Goal: Task Accomplishment & Management: Manage account settings

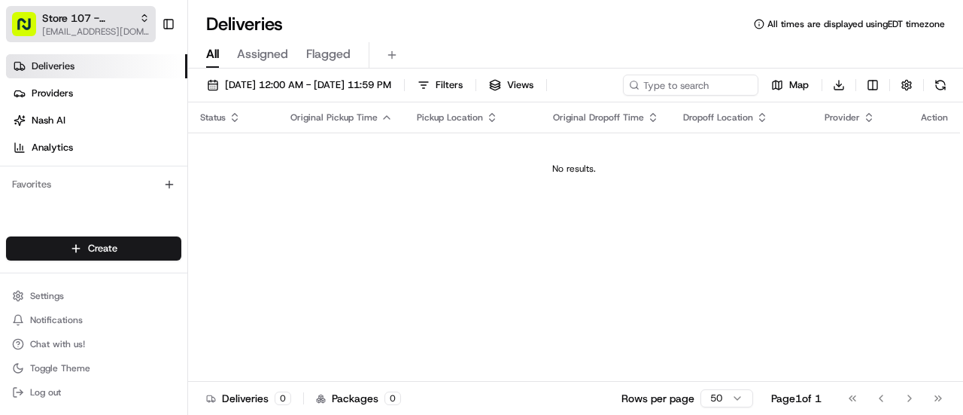
click at [77, 16] on span "Store 107 - Prentice Hospital (Just Salad)" at bounding box center [87, 18] width 91 height 15
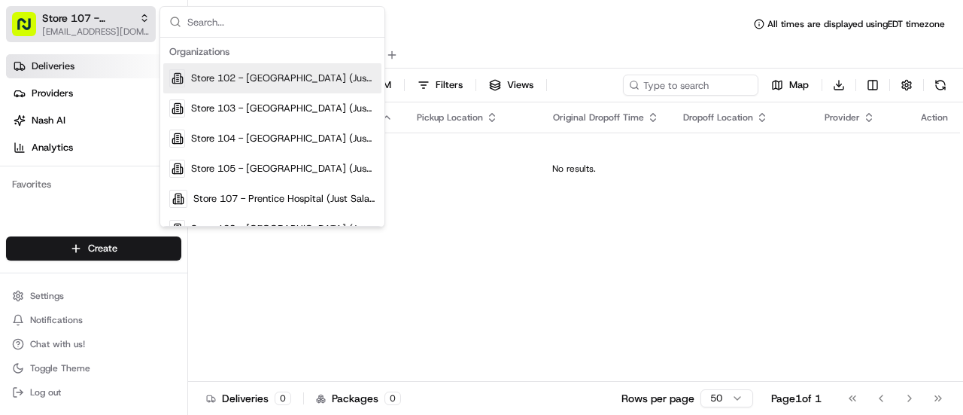
click at [111, 14] on span "Store 107 - Prentice Hospital (Just Salad)" at bounding box center [87, 18] width 91 height 15
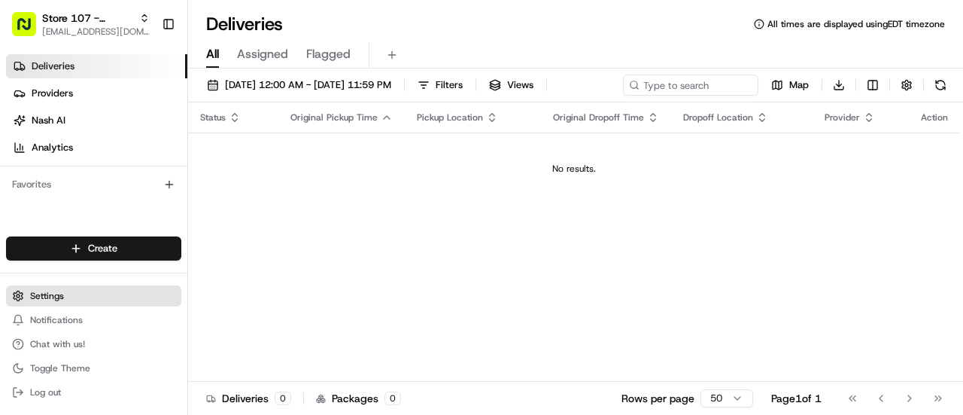
click at [41, 302] on span "Settings" at bounding box center [47, 296] width 34 height 12
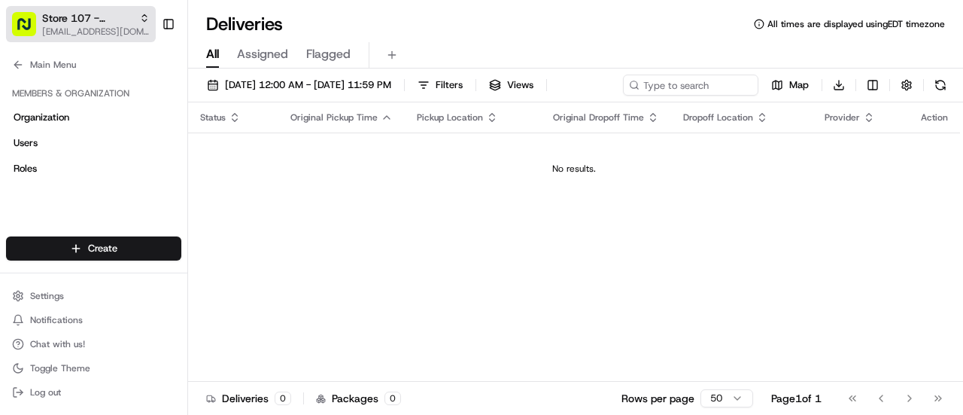
click at [124, 26] on span "[EMAIL_ADDRESS][DOMAIN_NAME]" at bounding box center [96, 32] width 108 height 12
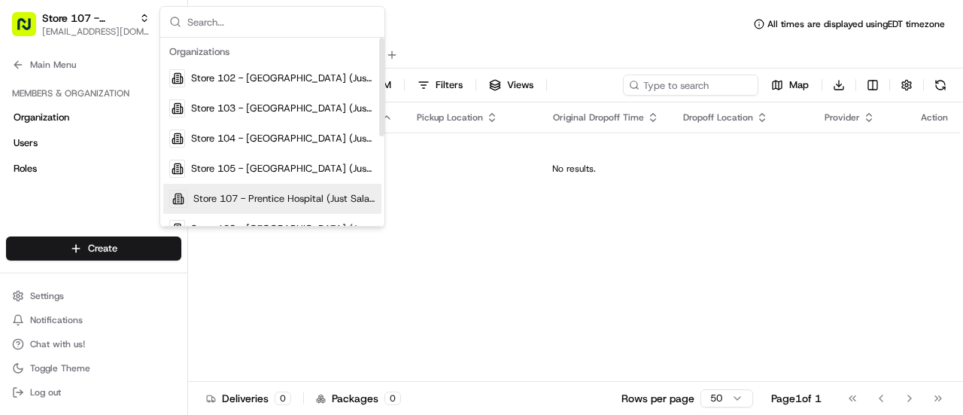
click at [379, 348] on div "Status Original Pickup Time Pickup Location Original Dropoff Time Dropoff Locat…" at bounding box center [574, 241] width 772 height 279
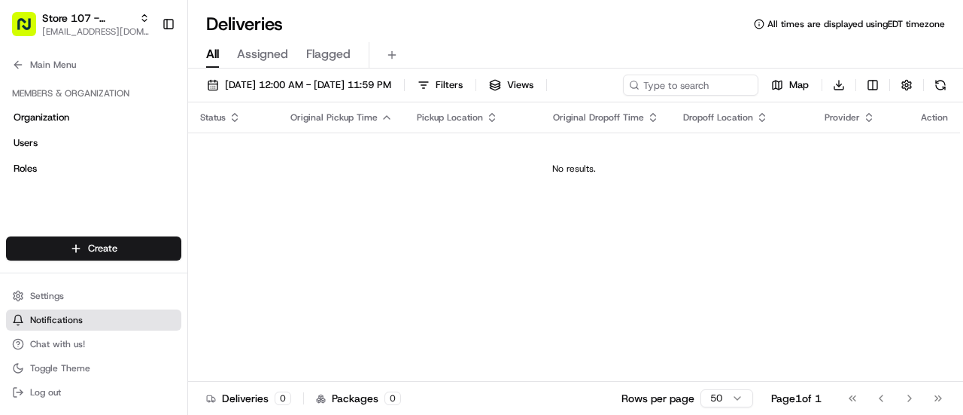
click at [65, 318] on span "Notifications" at bounding box center [56, 320] width 53 height 12
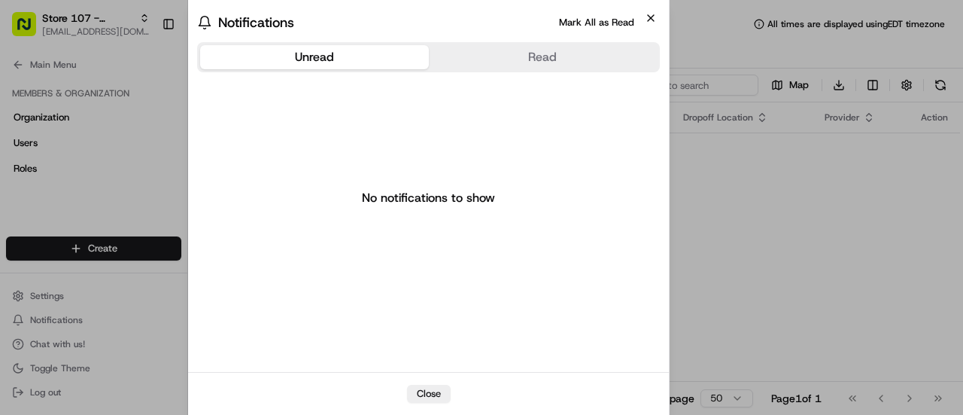
click at [656, 13] on icon "button" at bounding box center [651, 18] width 12 height 12
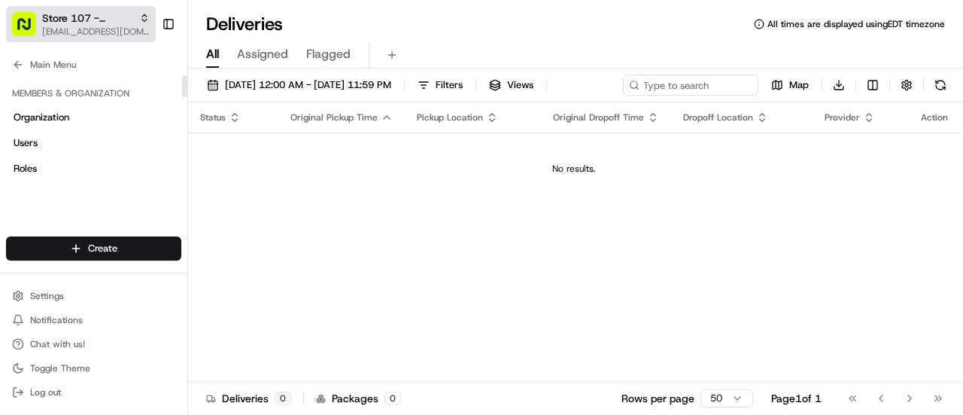
click at [105, 13] on span "Store 107 - Prentice Hospital (Just Salad)" at bounding box center [87, 18] width 91 height 15
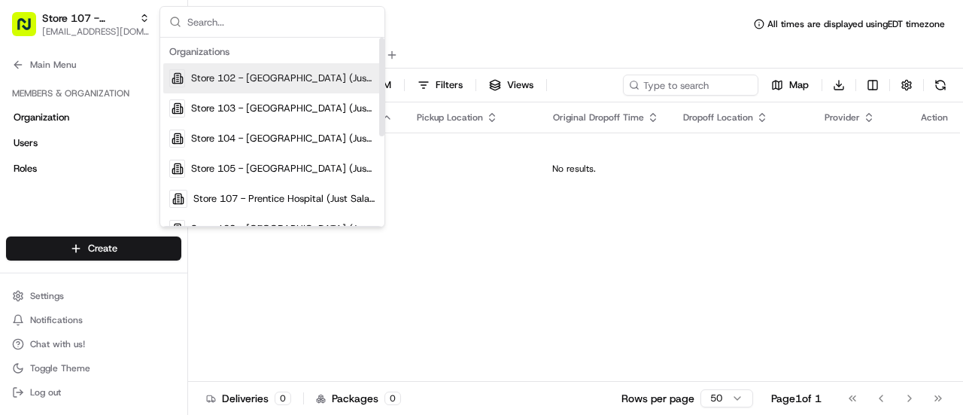
click at [246, 83] on span "Store 102 - [GEOGRAPHIC_DATA] (Just Salad)" at bounding box center [283, 78] width 184 height 14
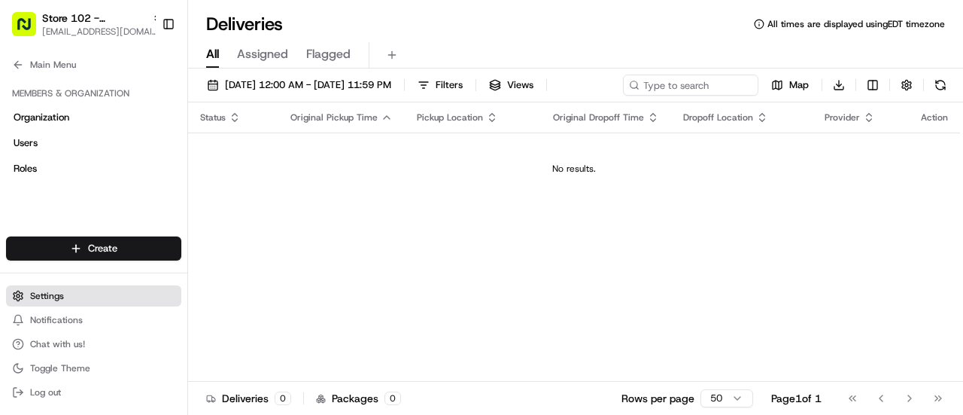
click at [62, 298] on span "Settings" at bounding box center [47, 296] width 34 height 12
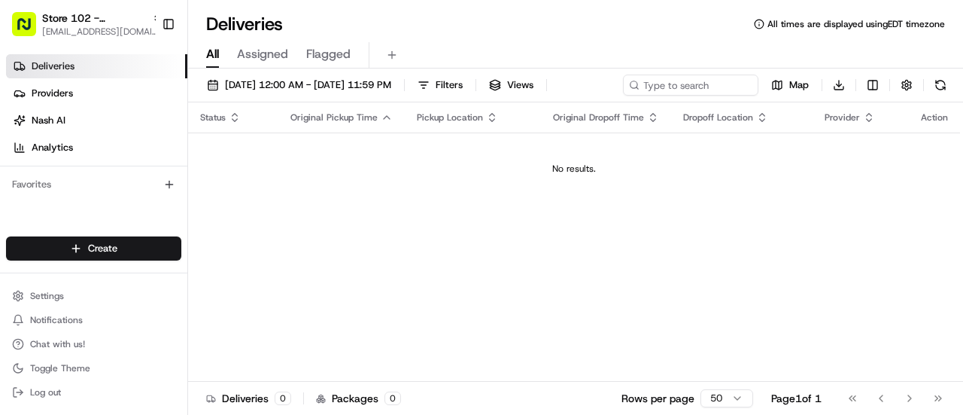
click at [73, 62] on span "Deliveries" at bounding box center [53, 66] width 43 height 14
click at [65, 65] on span "Deliveries" at bounding box center [53, 66] width 43 height 14
click at [56, 295] on span "Settings" at bounding box center [47, 296] width 34 height 12
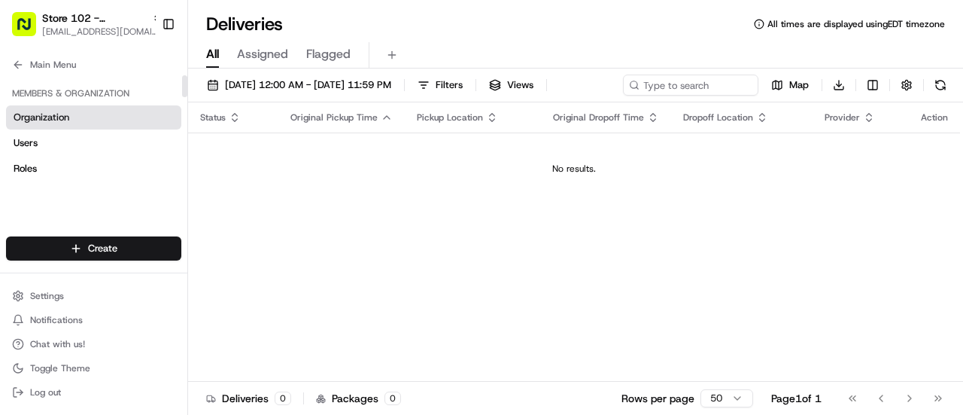
click at [54, 118] on span "Organization" at bounding box center [42, 118] width 56 height 14
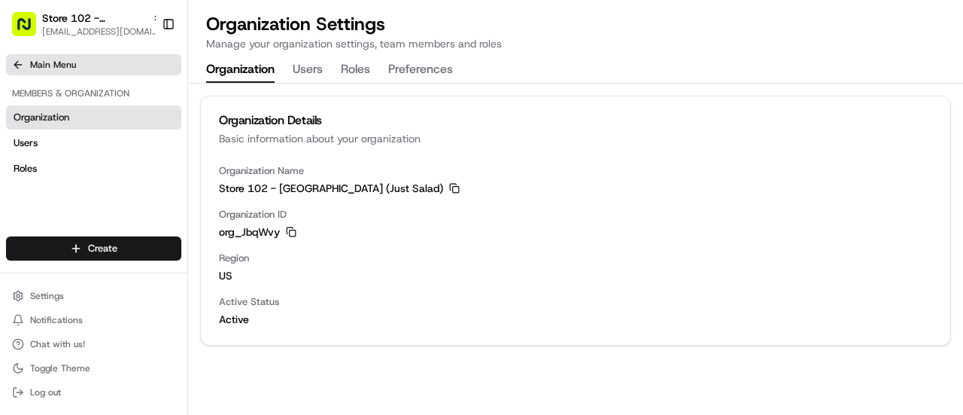
click at [62, 59] on span "Main Menu" at bounding box center [53, 65] width 46 height 12
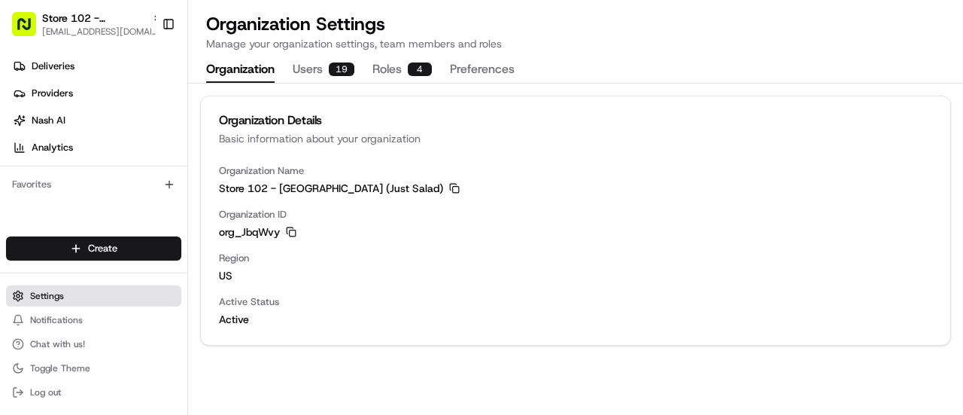
click at [63, 297] on span "Settings" at bounding box center [47, 296] width 34 height 12
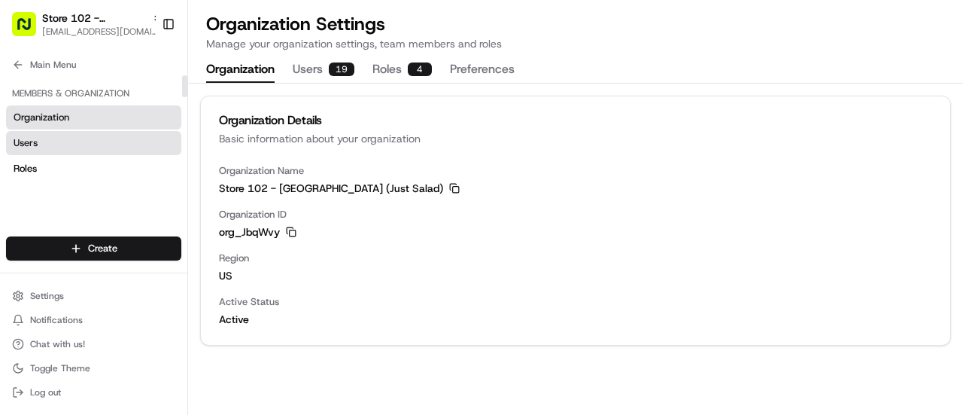
click at [50, 151] on link "Users" at bounding box center [93, 143] width 175 height 24
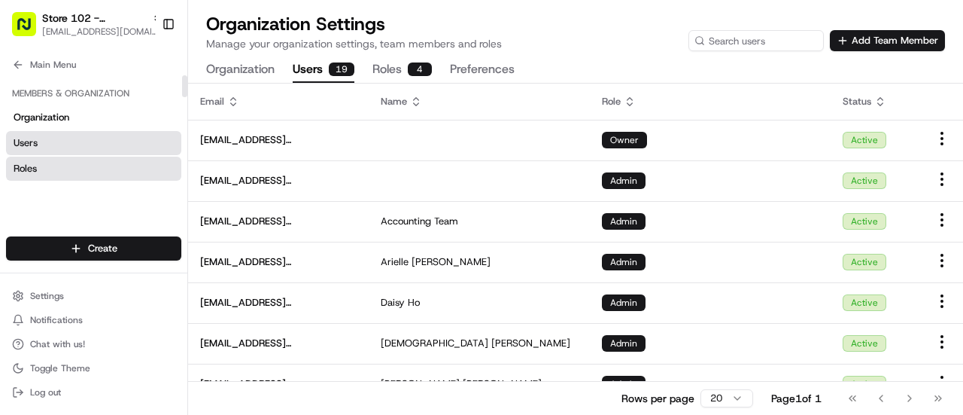
click at [54, 169] on link "Roles" at bounding box center [93, 169] width 175 height 24
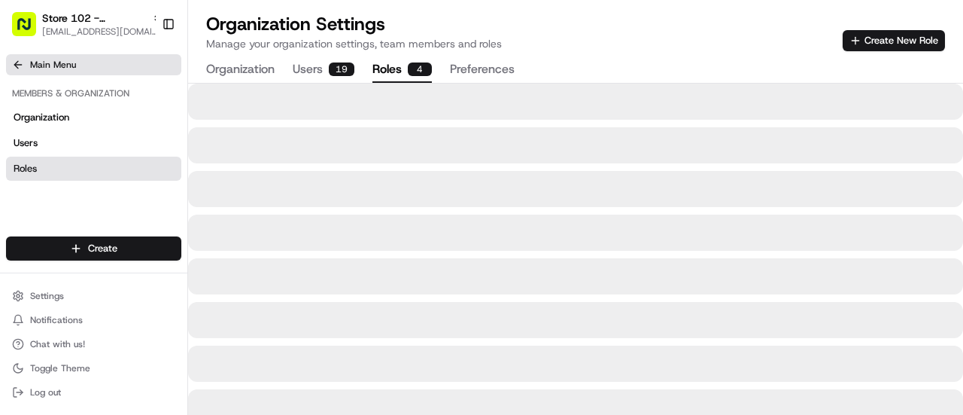
click at [47, 70] on span "Main Menu" at bounding box center [53, 65] width 46 height 12
